Goal: Navigation & Orientation: Understand site structure

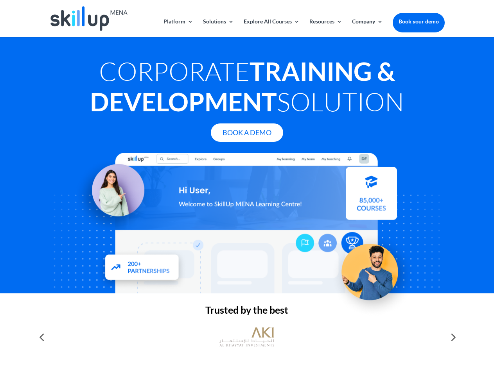
click at [247, 188] on div at bounding box center [246, 223] width 395 height 141
click at [218, 28] on link "Solutions" at bounding box center [218, 28] width 31 height 18
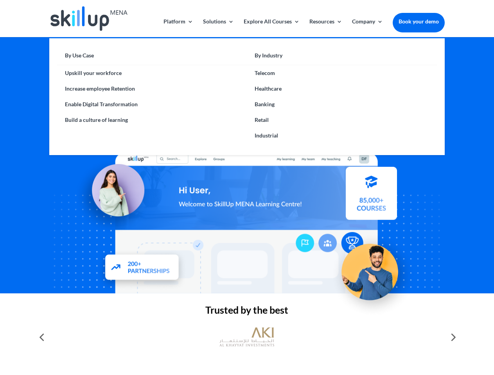
click at [271, 28] on link "Explore All Courses" at bounding box center [272, 28] width 56 height 18
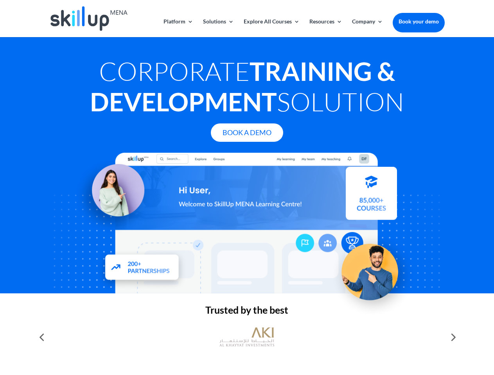
click at [325, 28] on link "Resources" at bounding box center [325, 28] width 33 height 18
click at [367, 28] on link "Company" at bounding box center [367, 28] width 31 height 18
click at [247, 337] on img at bounding box center [246, 337] width 55 height 27
